Goal: Navigation & Orientation: Find specific page/section

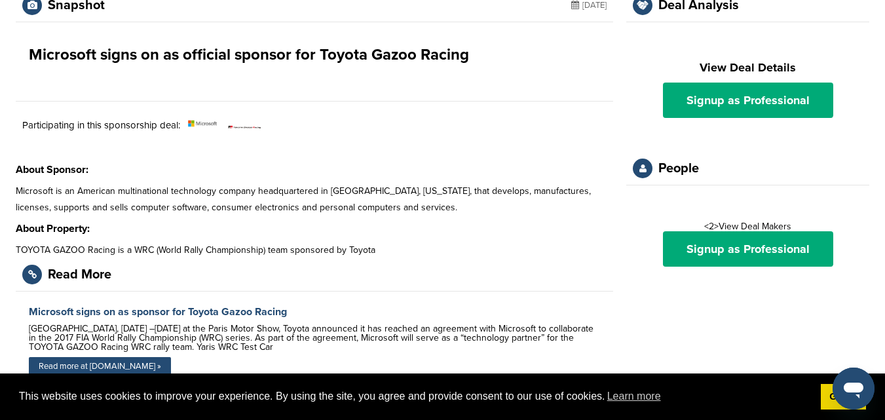
scroll to position [503, 0]
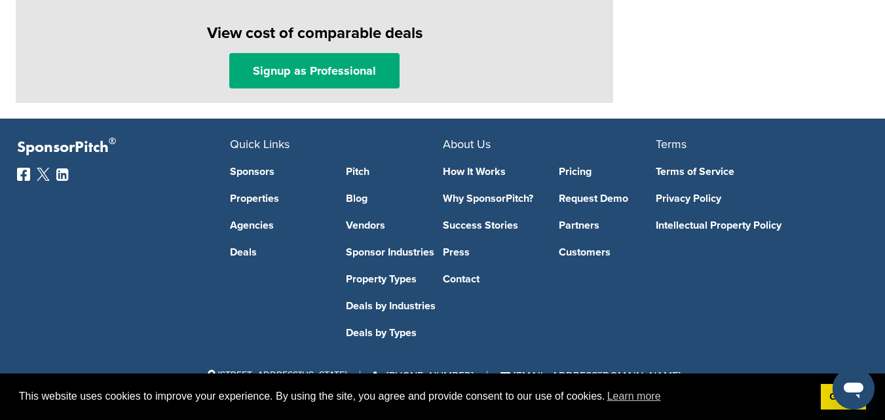
click at [25, 177] on img at bounding box center [23, 174] width 13 height 13
click at [684, 198] on link "Privacy Policy" at bounding box center [751, 198] width 193 height 10
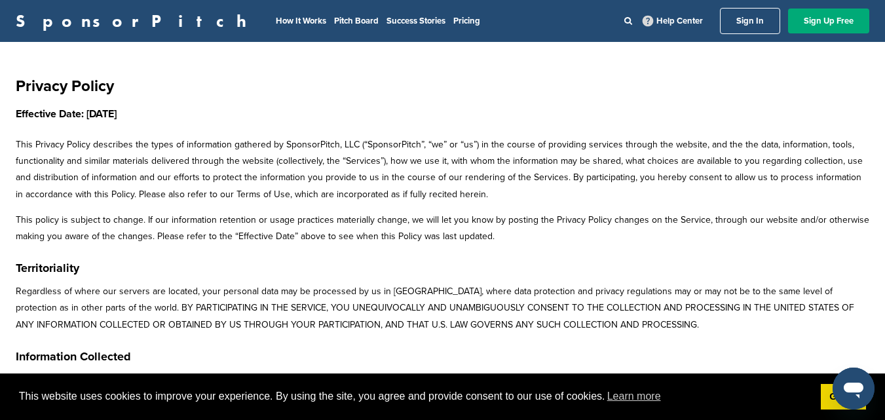
scroll to position [1539, 0]
